Goal: Check status: Check status

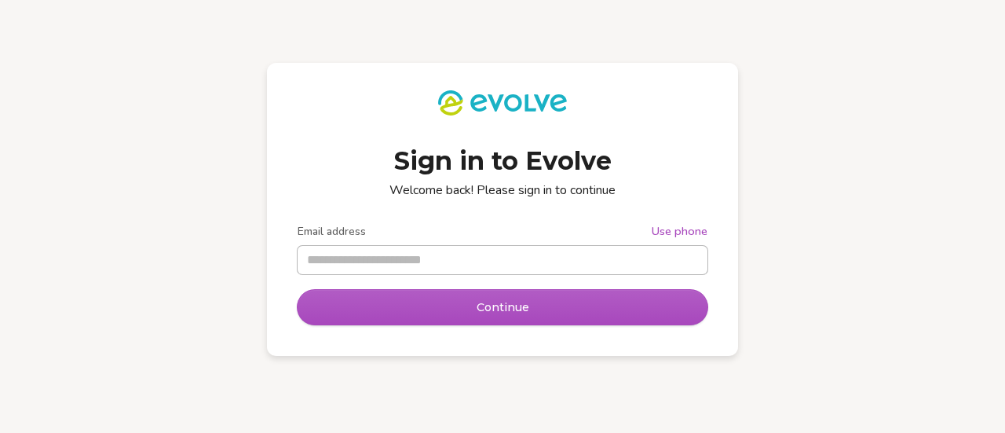
click at [368, 260] on input "Email address" at bounding box center [503, 260] width 410 height 28
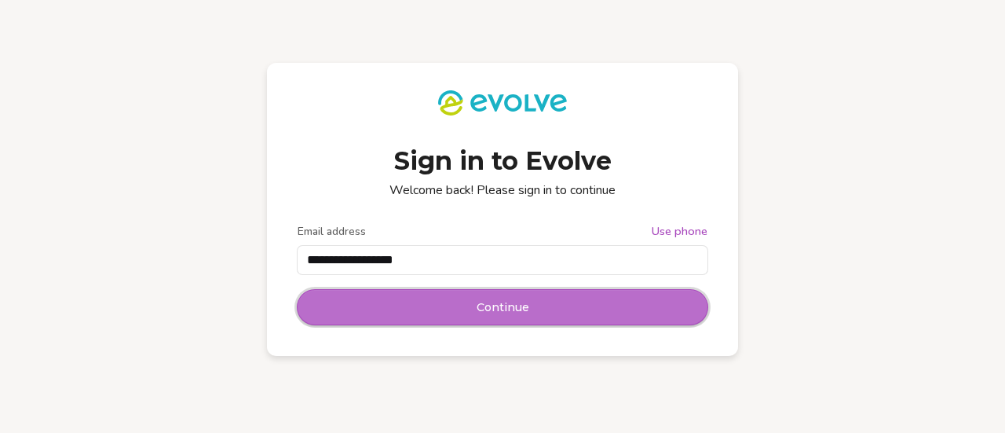
click at [448, 302] on button "Continue" at bounding box center [503, 307] width 410 height 35
type input "**********"
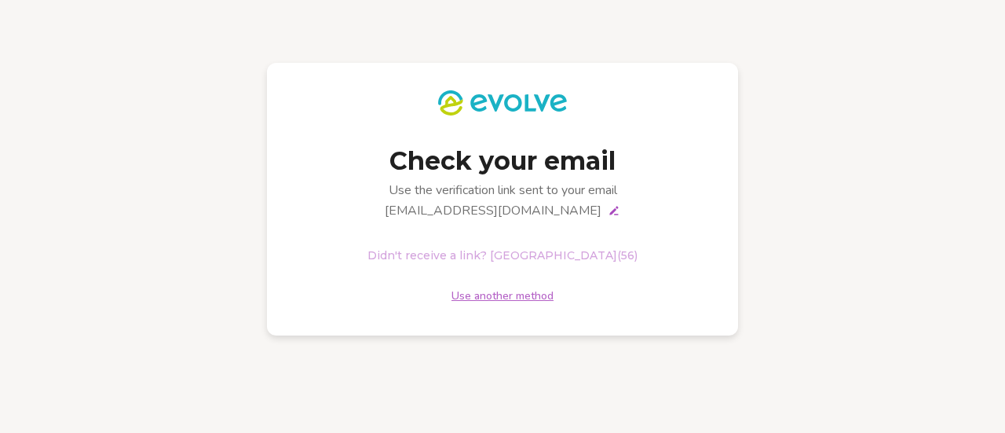
click at [471, 298] on link "Use another method" at bounding box center [503, 296] width 102 height 16
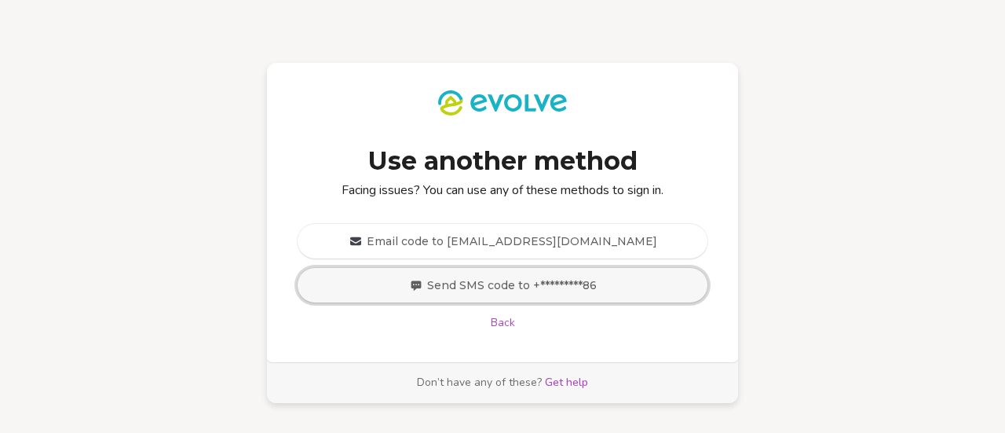
click at [488, 284] on span "Send SMS code to +*********86" at bounding box center [512, 285] width 170 height 16
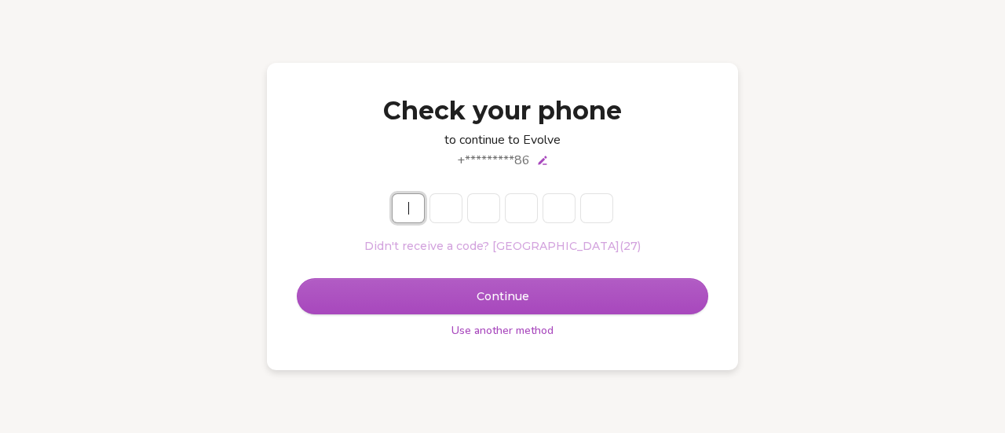
click at [410, 218] on input "Enter verification code" at bounding box center [518, 208] width 251 height 28
type input "******"
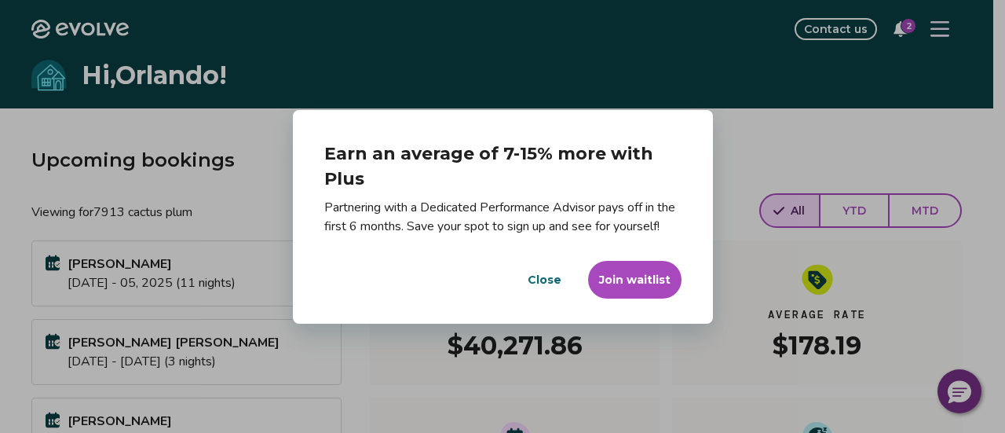
click at [620, 280] on button "Join waitlist" at bounding box center [634, 280] width 93 height 38
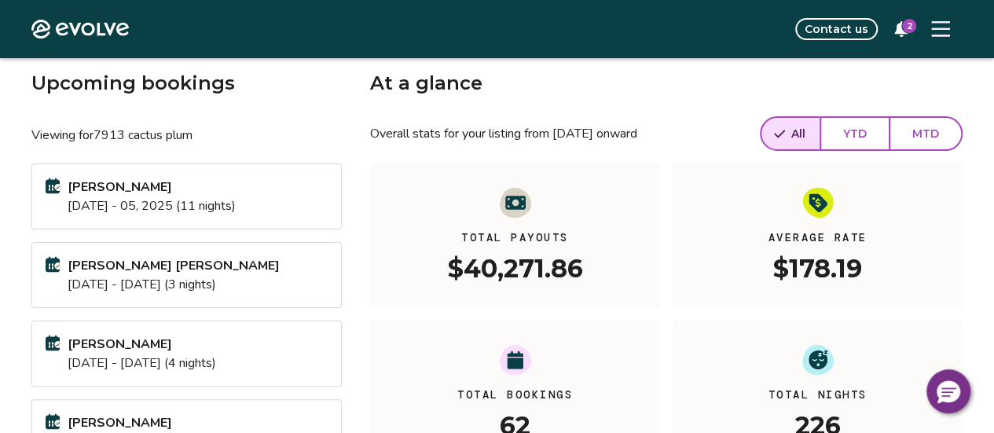
scroll to position [81, 0]
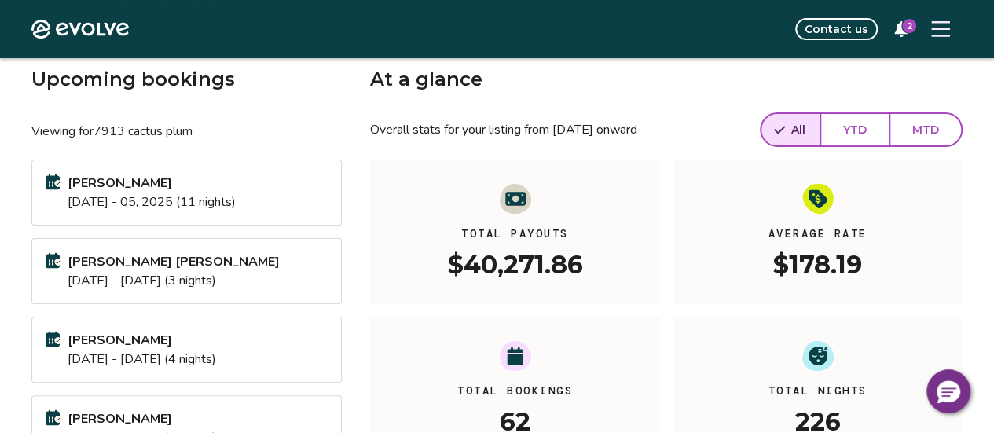
click at [917, 137] on button "MTD" at bounding box center [925, 129] width 74 height 35
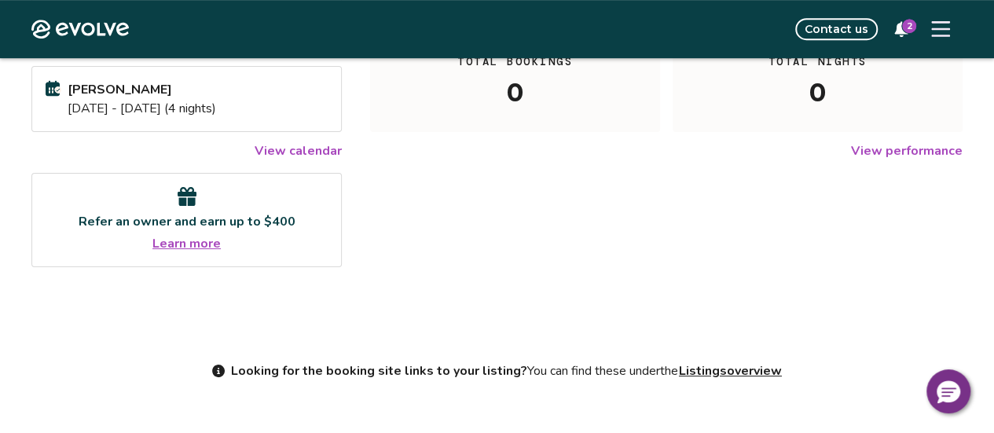
scroll to position [401, 0]
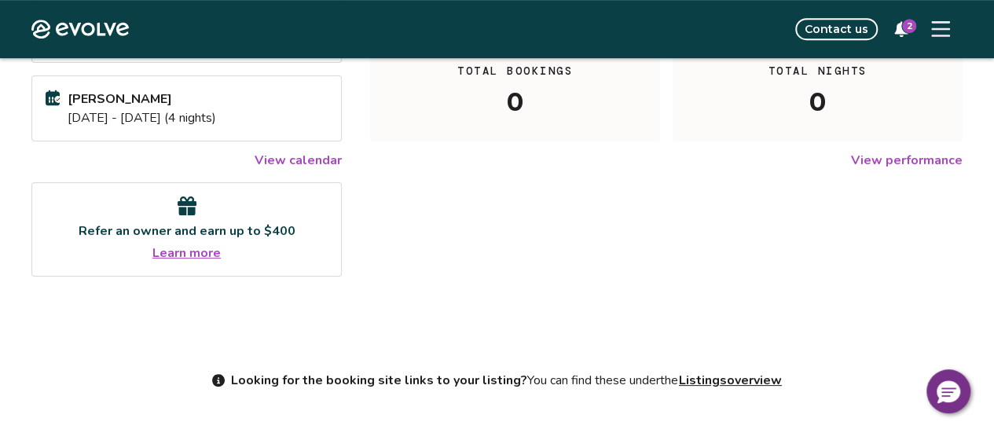
click at [895, 163] on link "View performance" at bounding box center [907, 160] width 112 height 19
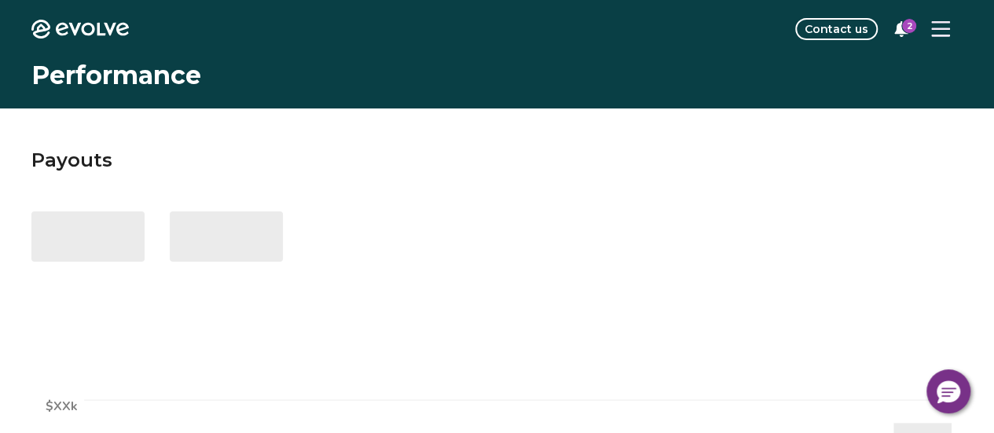
select select "****"
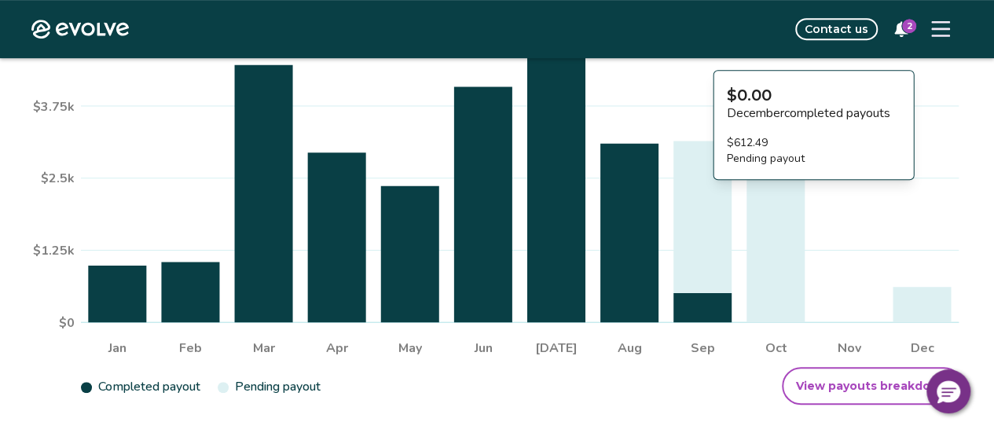
scroll to position [382, 0]
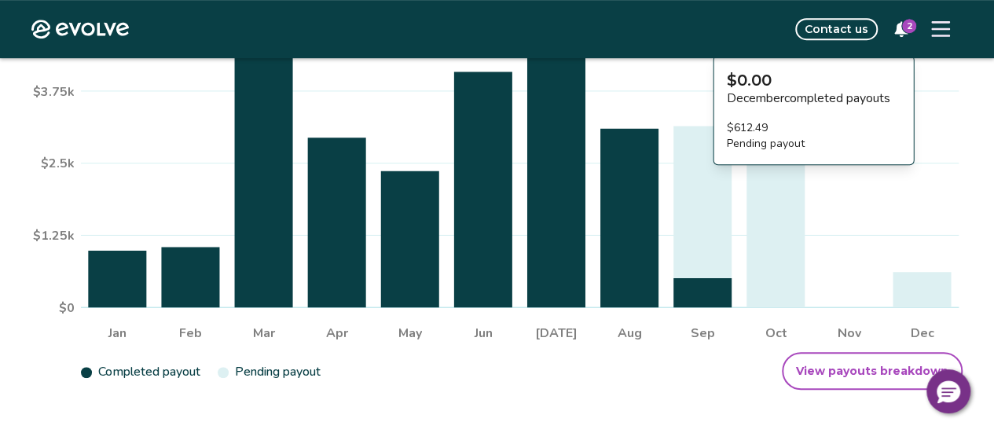
click at [793, 250] on icon at bounding box center [775, 227] width 58 height 160
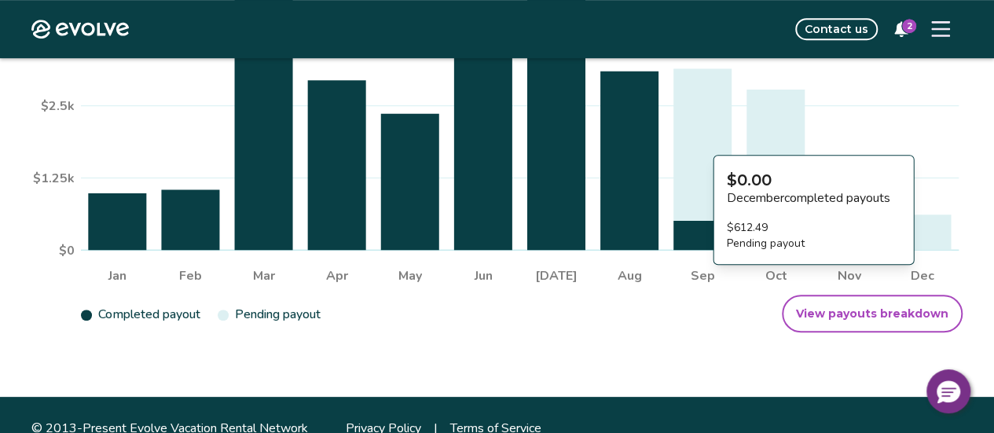
scroll to position [466, 0]
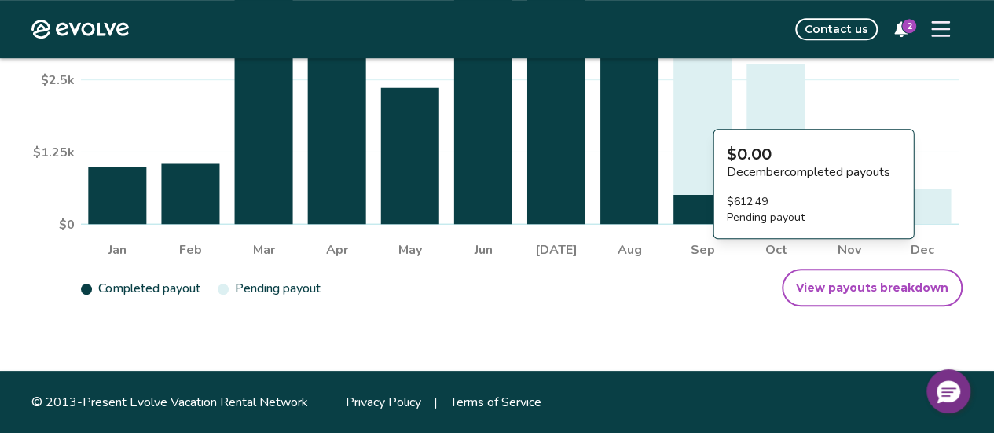
click at [872, 293] on span "View payouts breakdown" at bounding box center [872, 288] width 152 height 16
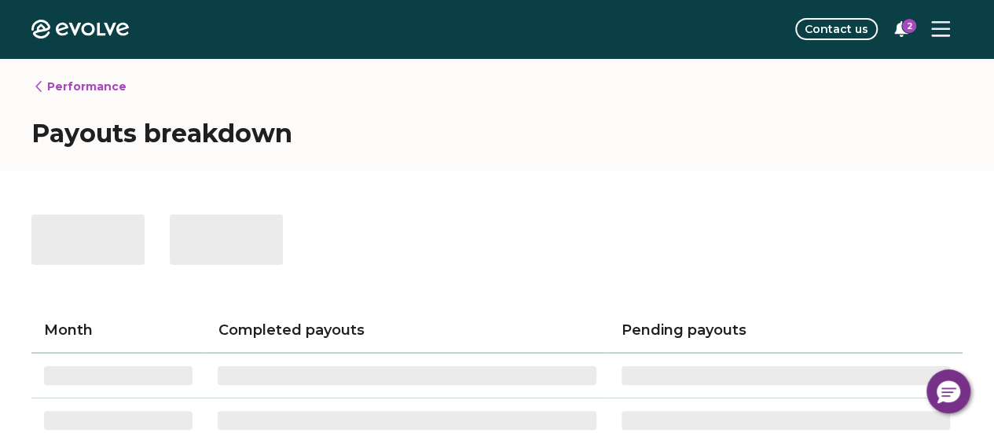
select select "****"
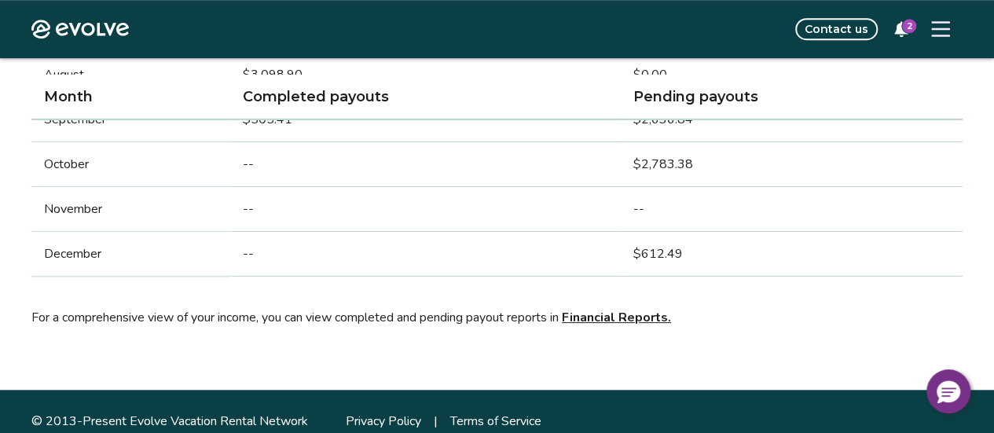
scroll to position [613, 0]
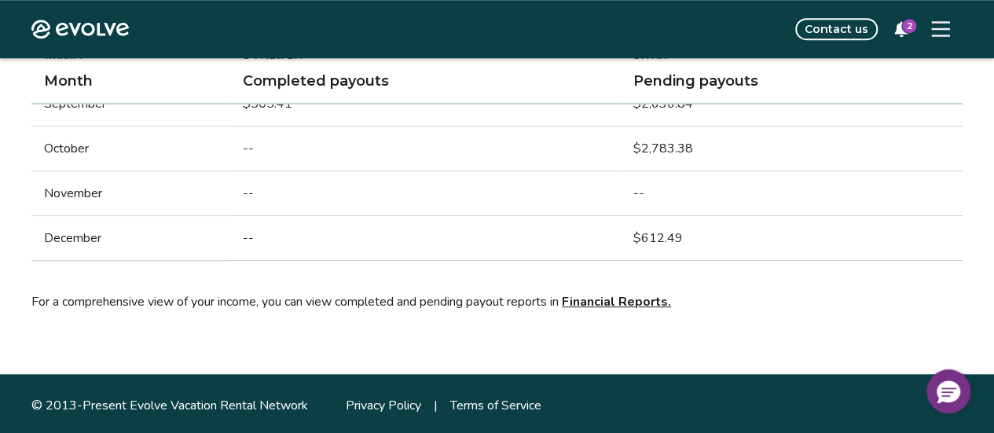
click at [621, 301] on link "Financial Reports." at bounding box center [616, 301] width 109 height 17
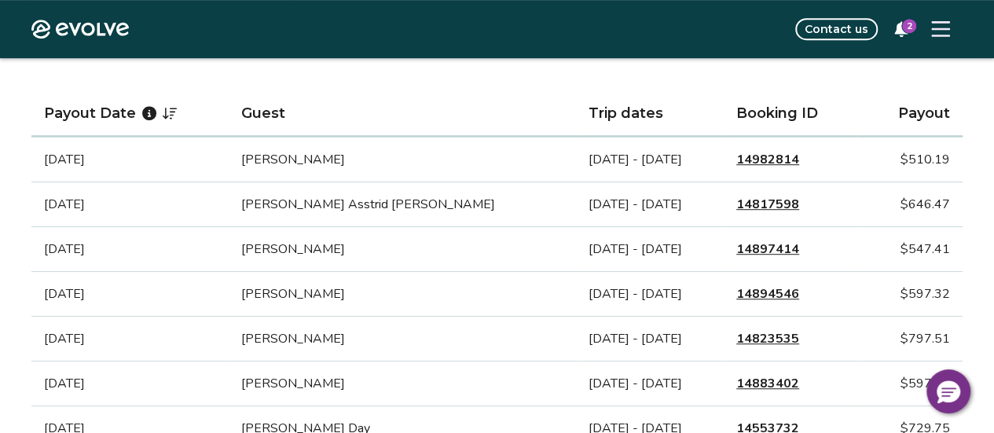
scroll to position [452, 0]
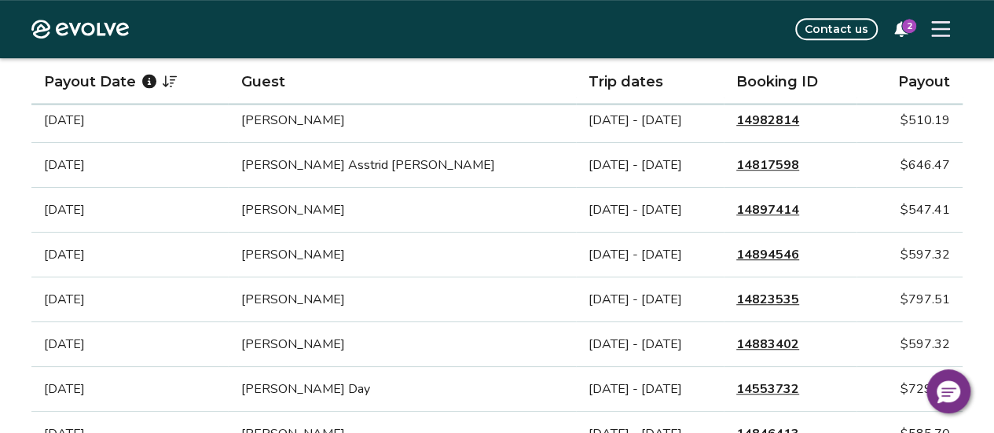
click at [737, 296] on link "14823535" at bounding box center [767, 299] width 63 height 19
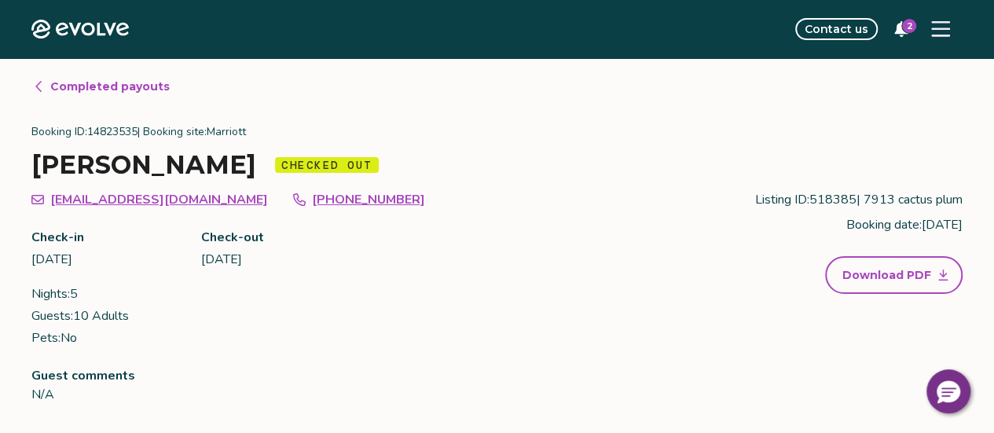
click at [112, 83] on span "Completed payouts" at bounding box center [109, 87] width 119 height 16
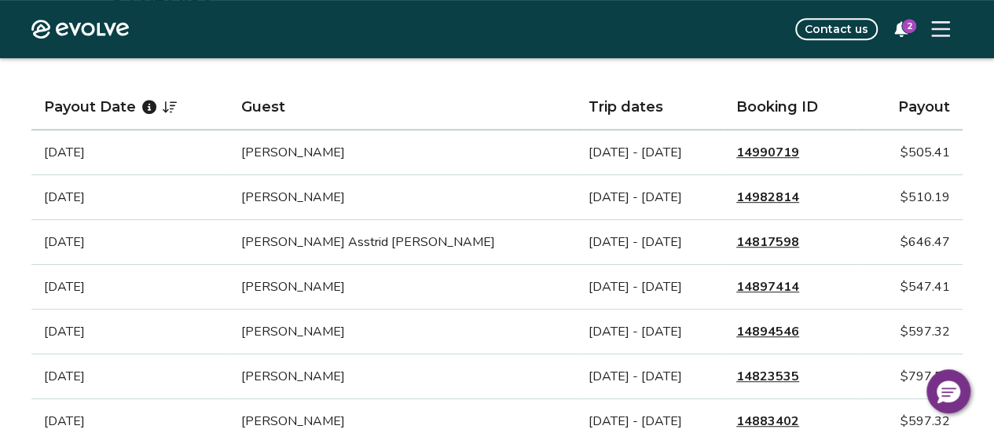
scroll to position [375, 0]
click at [740, 328] on link "14894546" at bounding box center [767, 332] width 63 height 19
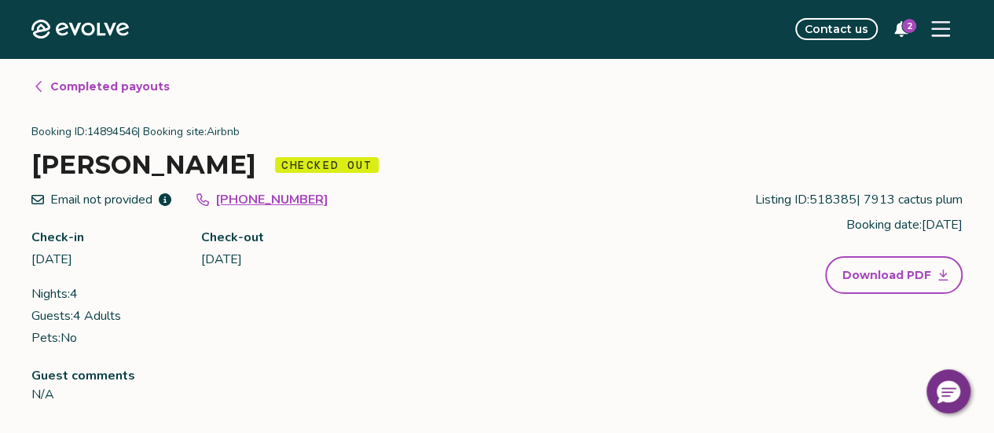
click at [132, 92] on span "Completed payouts" at bounding box center [109, 87] width 119 height 16
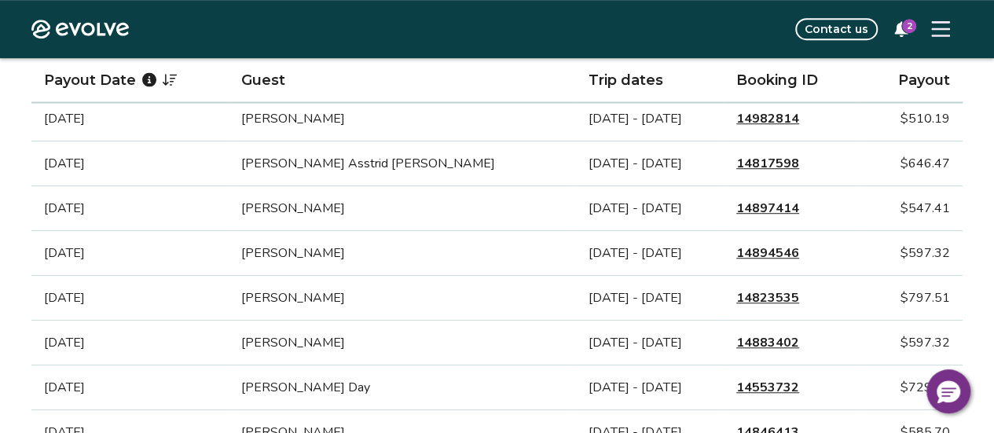
scroll to position [452, 0]
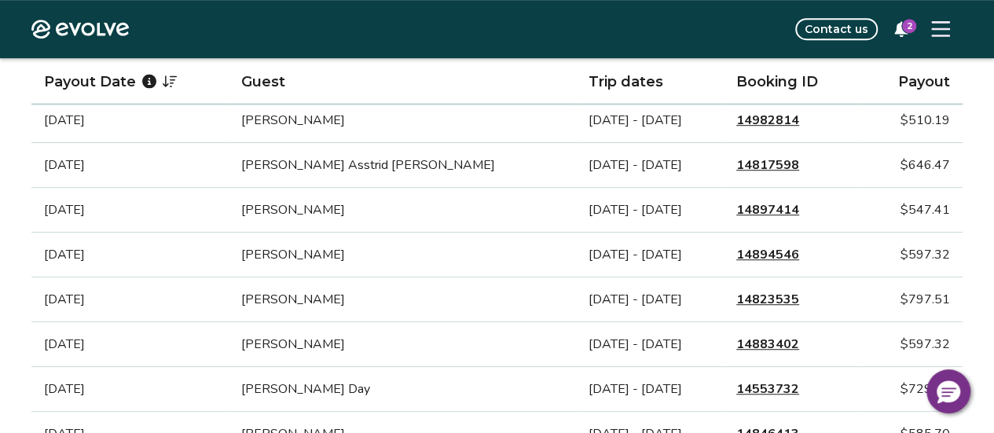
click at [736, 210] on link "14897414" at bounding box center [767, 209] width 63 height 19
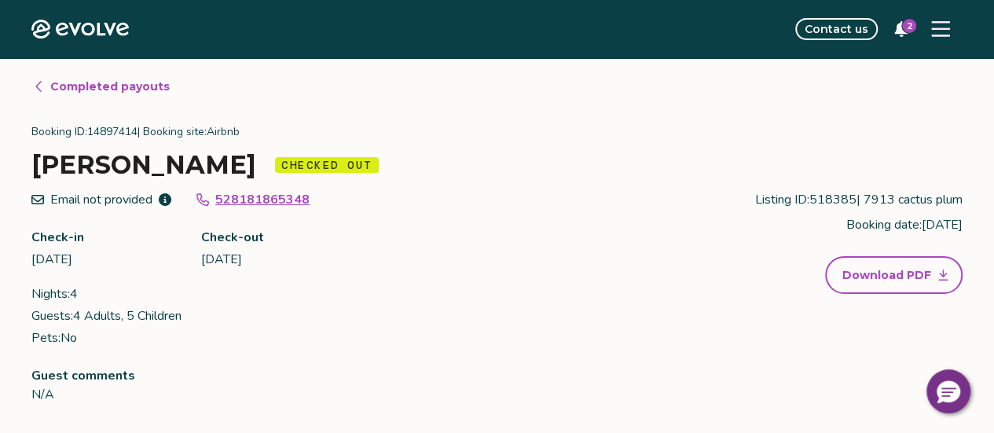
click at [113, 86] on span "Completed payouts" at bounding box center [109, 87] width 119 height 16
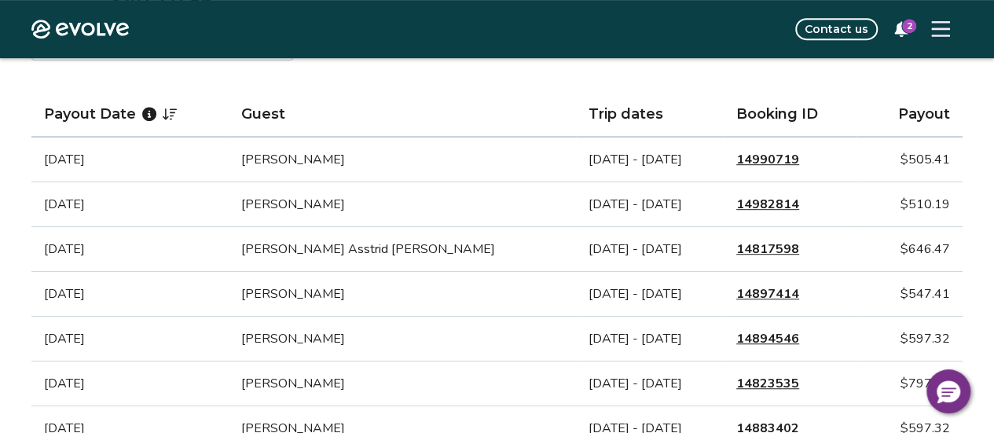
scroll to position [368, 0]
click at [743, 247] on link "14817598" at bounding box center [767, 249] width 63 height 19
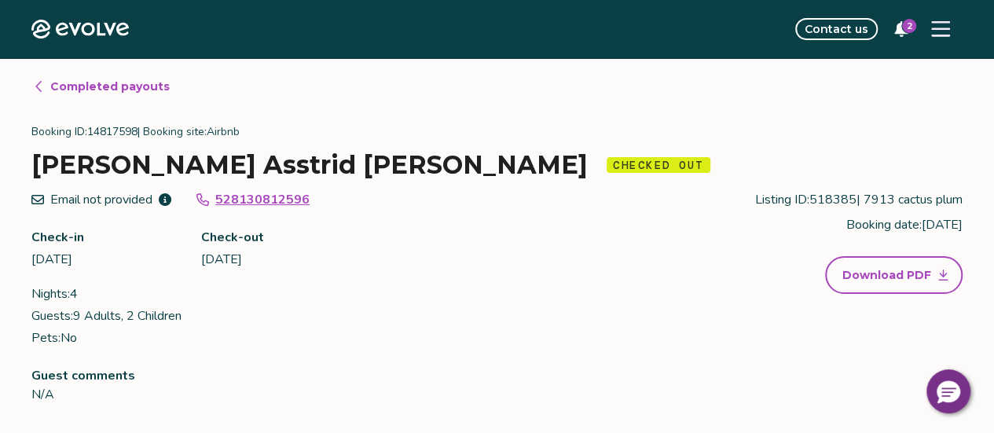
click at [140, 87] on span "Completed payouts" at bounding box center [109, 87] width 119 height 16
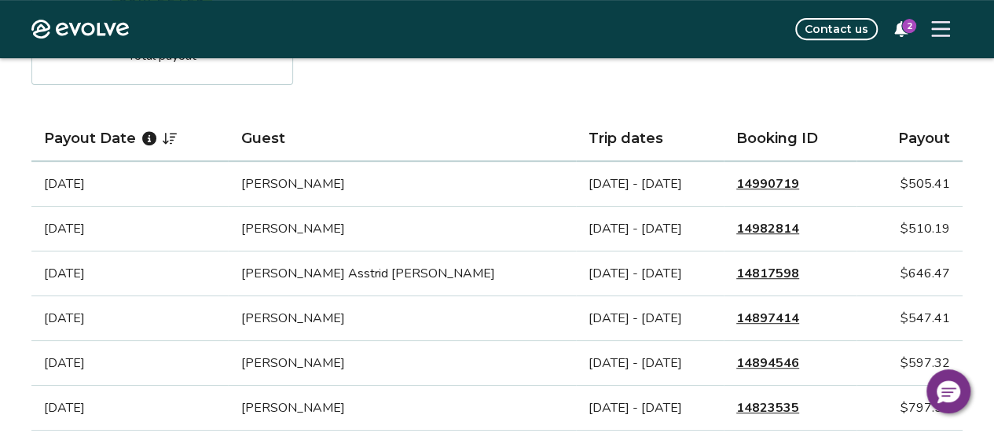
scroll to position [341, 0]
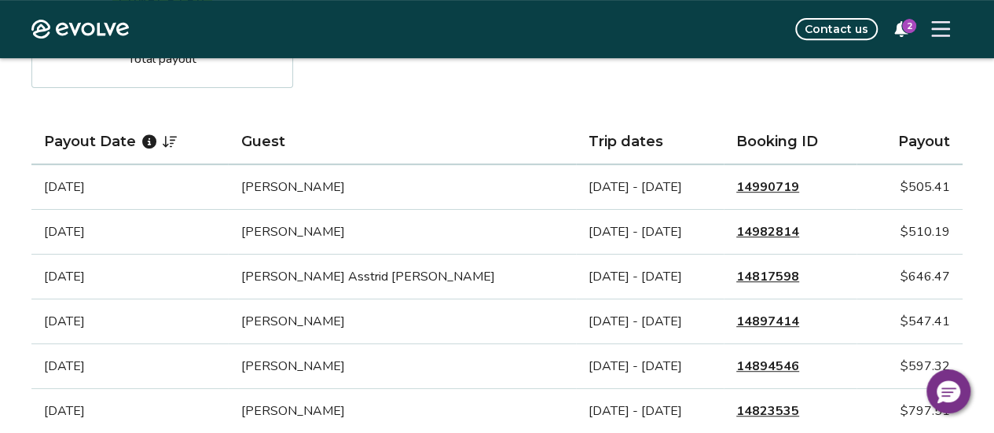
click at [743, 229] on link "14982814" at bounding box center [767, 231] width 63 height 19
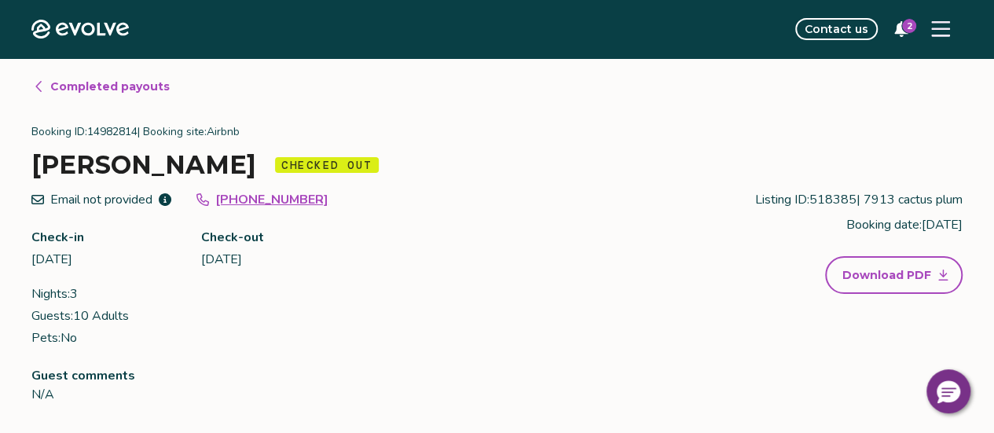
click at [146, 87] on span "Completed payouts" at bounding box center [109, 87] width 119 height 16
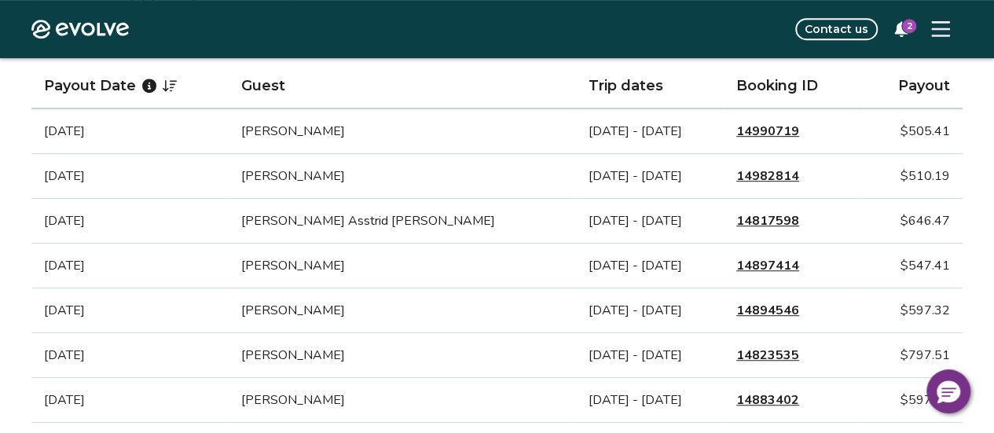
scroll to position [399, 0]
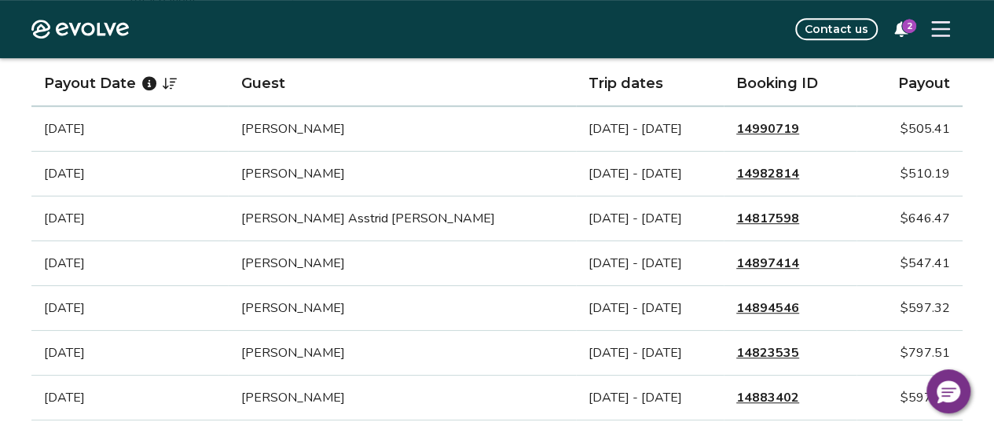
click at [745, 130] on link "14990719" at bounding box center [767, 128] width 63 height 19
